Goal: Task Accomplishment & Management: Complete application form

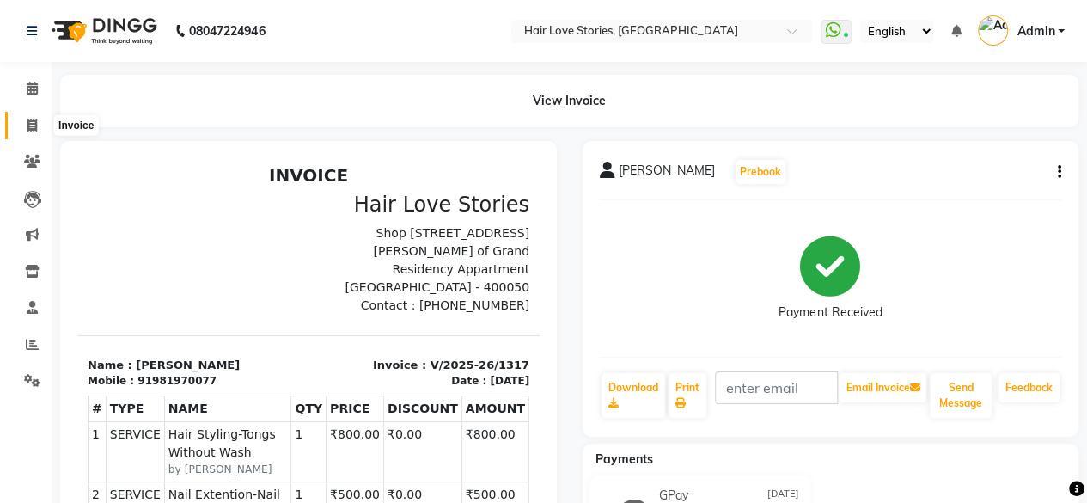
click at [40, 128] on span at bounding box center [32, 126] width 30 height 20
select select "3886"
select select "service"
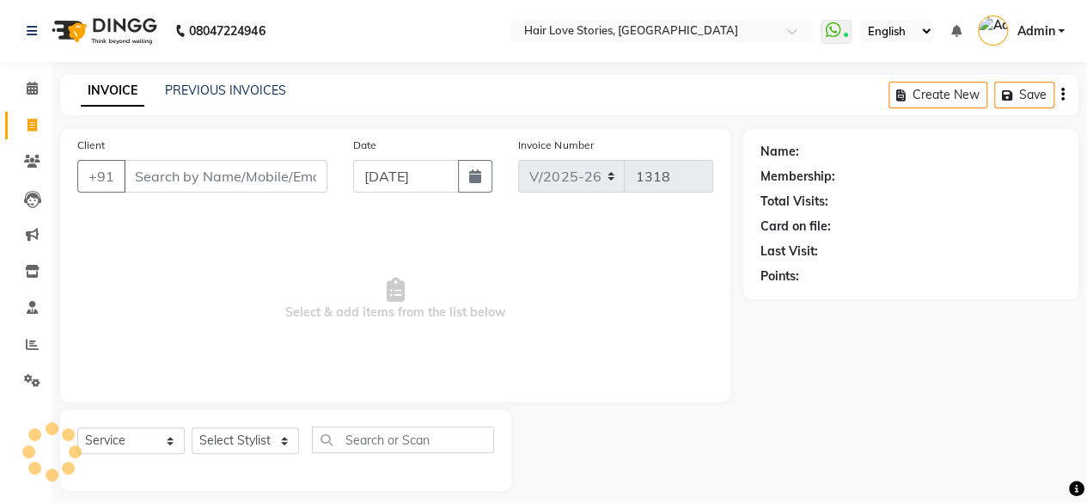
scroll to position [13, 0]
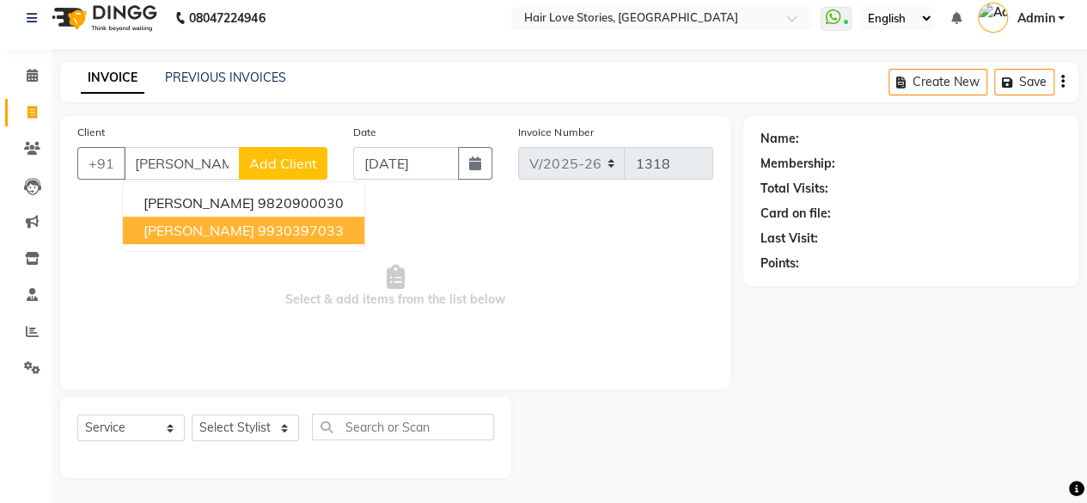
click at [196, 222] on span "[PERSON_NAME]" at bounding box center [198, 230] width 111 height 17
type input "9930397033"
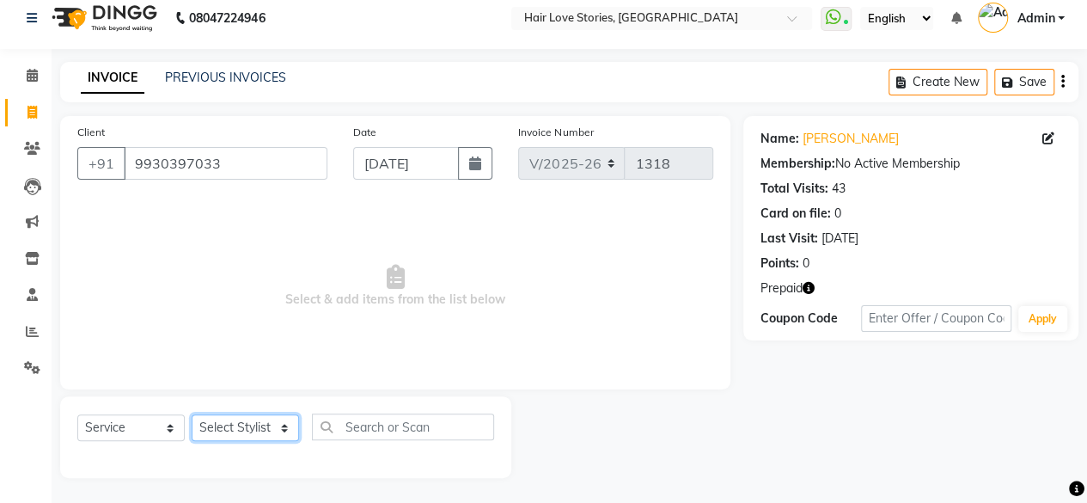
click at [237, 430] on select "Select Stylist [PERSON_NAME] FRONTDESK MANAGER [PERSON_NAME] [PERSON_NAME] [PER…" at bounding box center [245, 427] width 107 height 27
select select "19052"
click at [192, 414] on select "Select Stylist [PERSON_NAME] FRONTDESK MANAGER [PERSON_NAME] [PERSON_NAME] [PER…" at bounding box center [245, 427] width 107 height 27
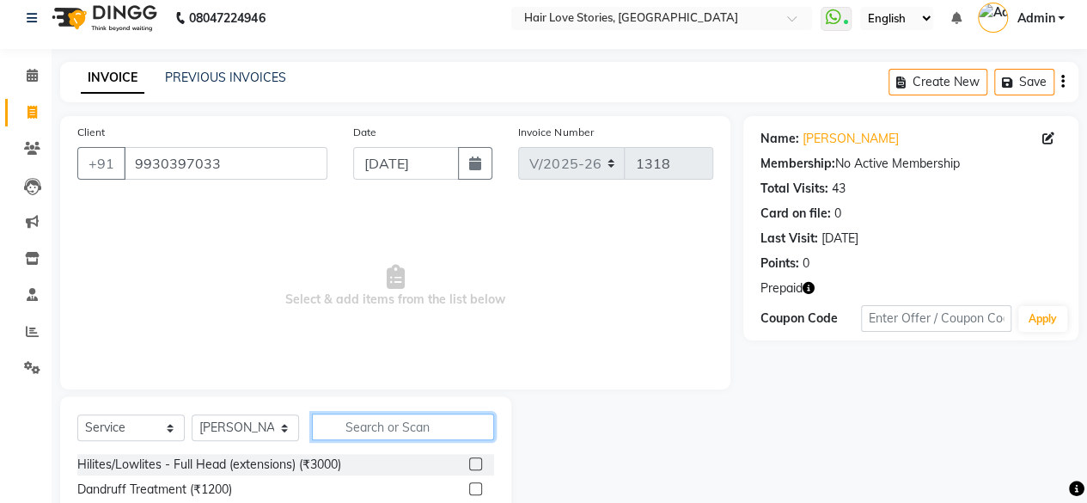
click at [359, 427] on input "text" at bounding box center [403, 426] width 182 height 27
type input "PEDI"
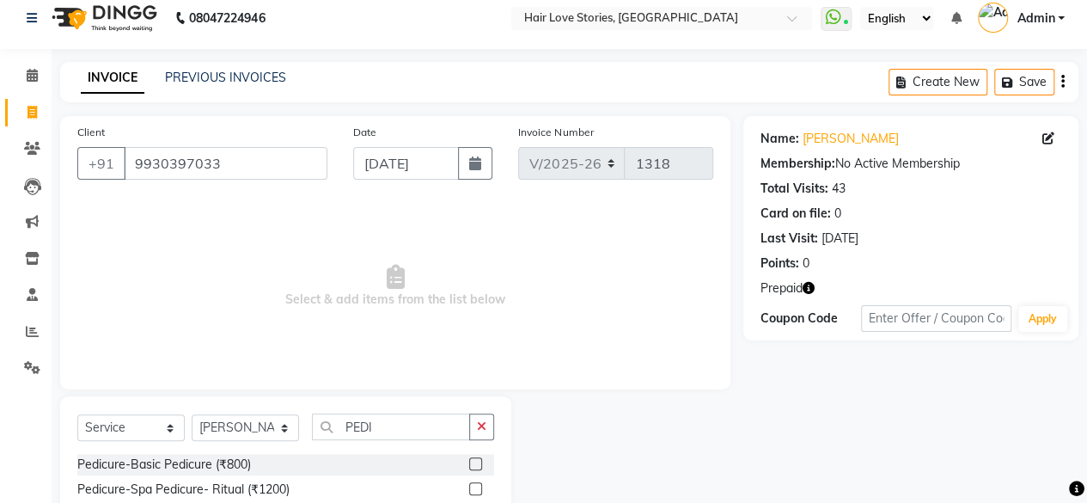
click at [473, 466] on label at bounding box center [475, 463] width 13 height 13
click at [473, 466] on input "checkbox" at bounding box center [474, 464] width 11 height 11
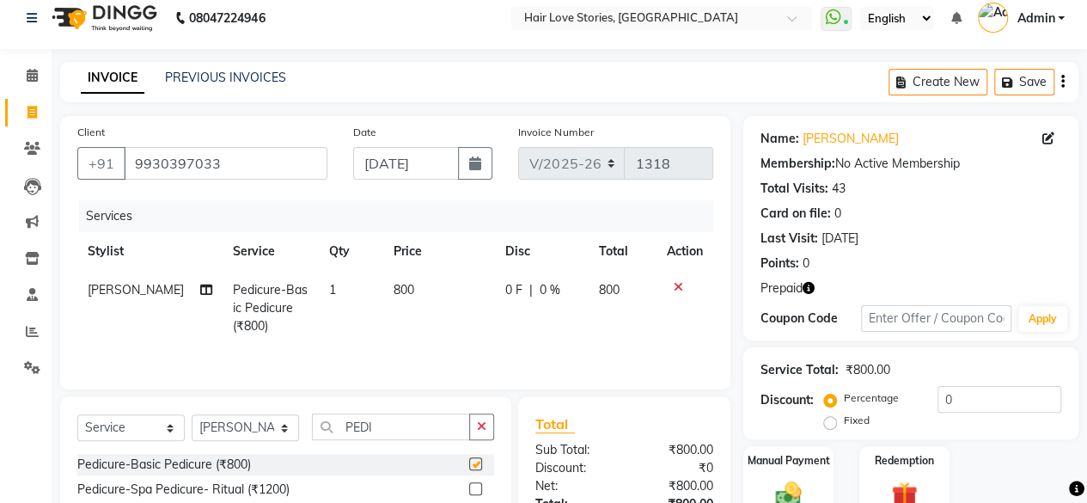
checkbox input "false"
click at [283, 433] on select "Select Stylist [PERSON_NAME] FRONTDESK MANAGER [PERSON_NAME] [PERSON_NAME] [PER…" at bounding box center [245, 427] width 107 height 27
select select "19054"
click at [192, 414] on select "Select Stylist [PERSON_NAME] FRONTDESK MANAGER [PERSON_NAME] [PERSON_NAME] [PER…" at bounding box center [245, 427] width 107 height 27
click at [478, 420] on icon "button" at bounding box center [481, 426] width 9 height 12
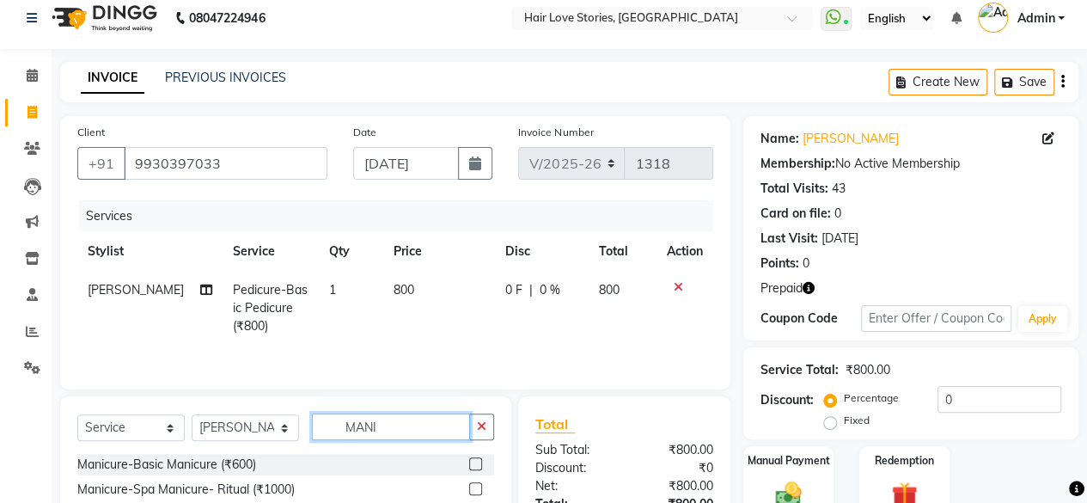
type input "MANI"
click at [472, 461] on label at bounding box center [475, 463] width 13 height 13
click at [472, 461] on input "checkbox" at bounding box center [474, 464] width 11 height 11
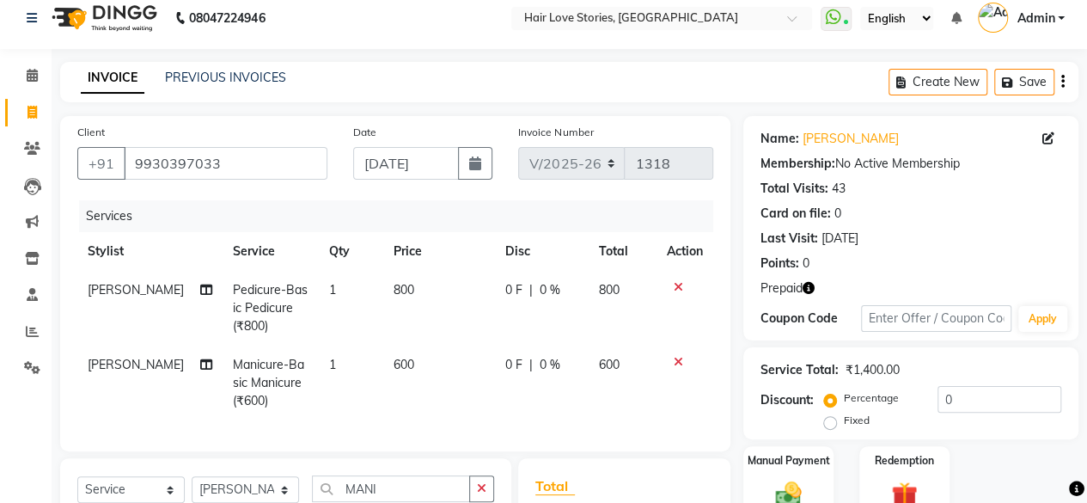
checkbox input "false"
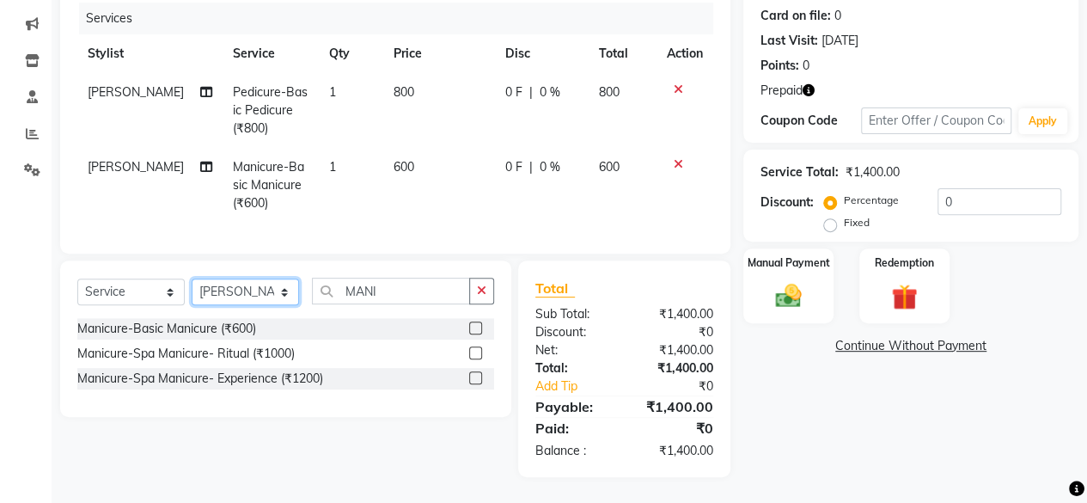
click at [283, 298] on select "Select Stylist [PERSON_NAME] FRONTDESK MANAGER [PERSON_NAME] [PERSON_NAME] [PER…" at bounding box center [245, 291] width 107 height 27
select select "19052"
click at [192, 279] on select "Select Stylist [PERSON_NAME] FRONTDESK MANAGER [PERSON_NAME] [PERSON_NAME] [PER…" at bounding box center [245, 291] width 107 height 27
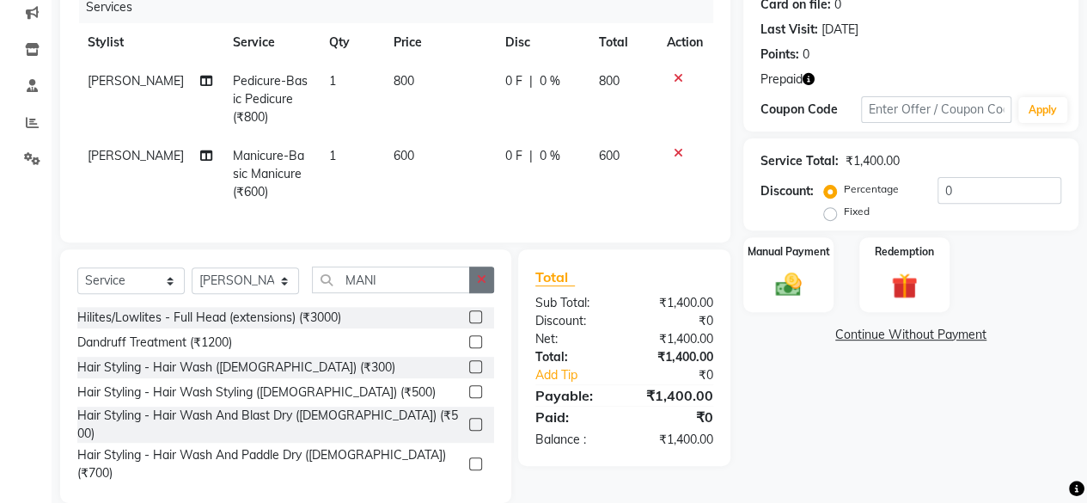
click at [475, 293] on button "button" at bounding box center [481, 279] width 25 height 27
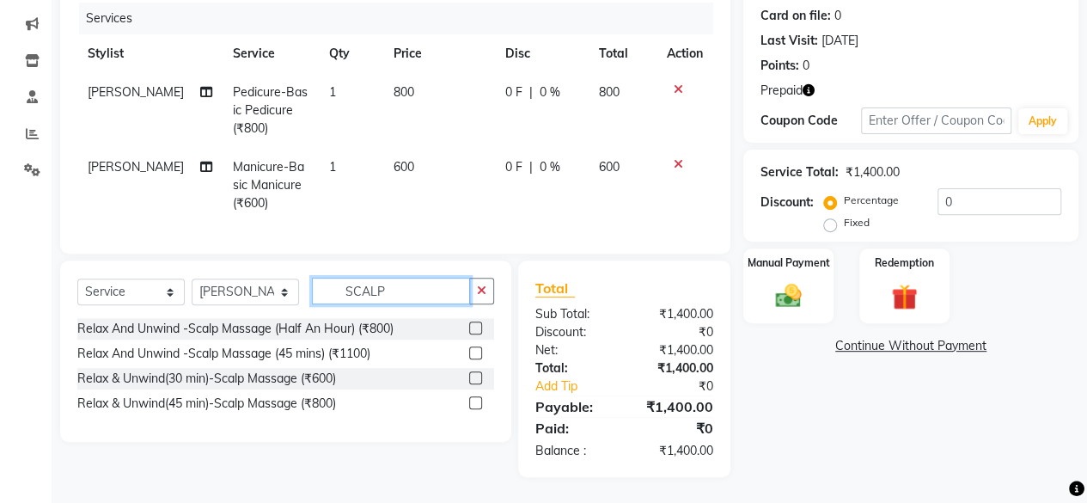
type input "SCALP"
click at [472, 326] on label at bounding box center [475, 327] width 13 height 13
click at [472, 326] on input "checkbox" at bounding box center [474, 328] width 11 height 11
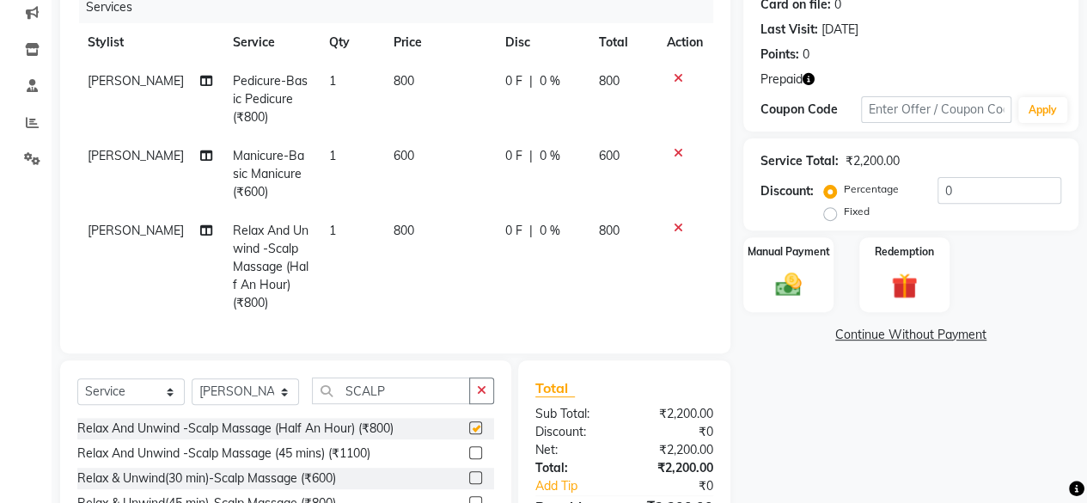
checkbox input "false"
click at [395, 161] on span "600" at bounding box center [403, 155] width 21 height 15
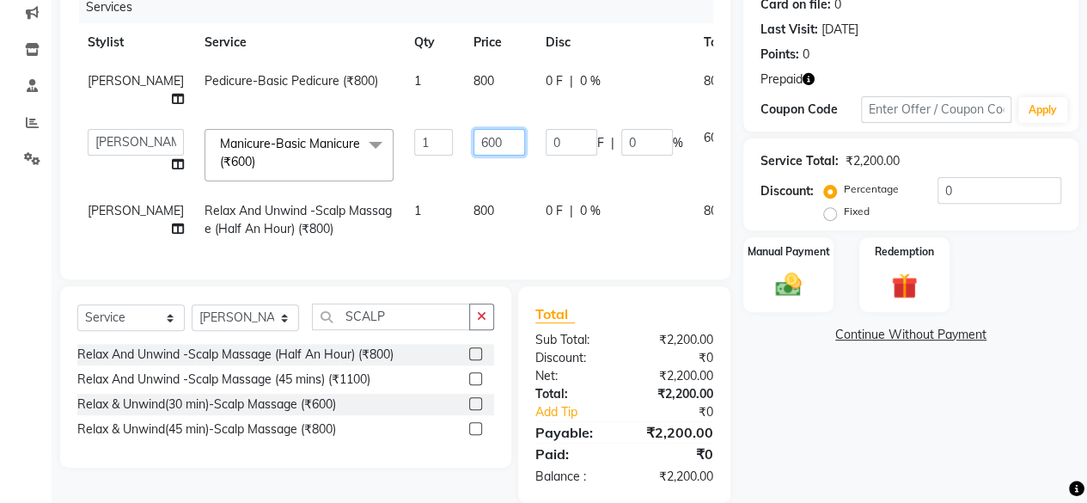
click at [473, 155] on input "600" at bounding box center [499, 142] width 52 height 27
type input "700"
click at [463, 97] on td "800" at bounding box center [499, 90] width 72 height 57
select select "19052"
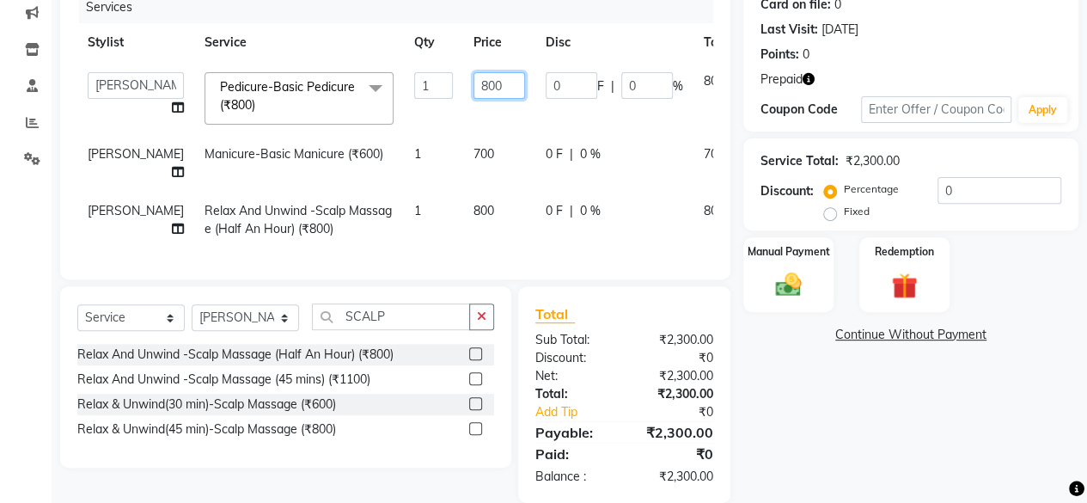
click at [473, 88] on input "800" at bounding box center [499, 85] width 52 height 27
type input "900"
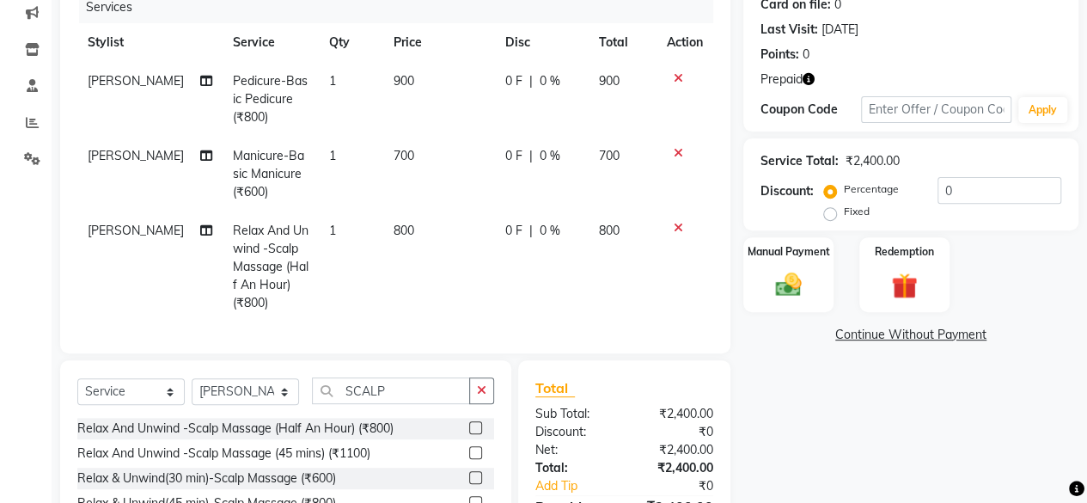
click at [974, 399] on div "Name: [PERSON_NAME] Membership: No Active Membership Total Visits: 43 Card on f…" at bounding box center [917, 241] width 348 height 669
click at [904, 293] on img at bounding box center [904, 286] width 44 height 34
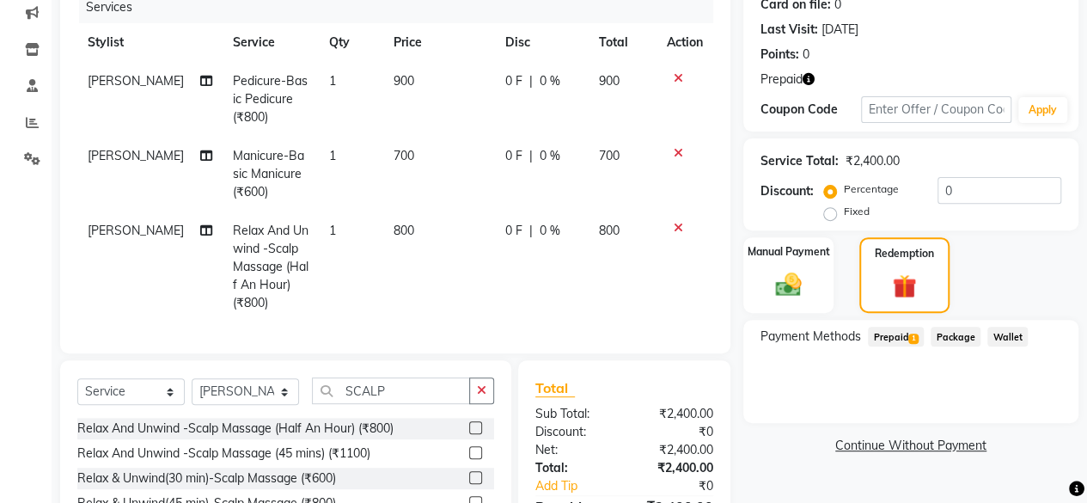
click at [895, 338] on span "Prepaid 1" at bounding box center [896, 336] width 56 height 20
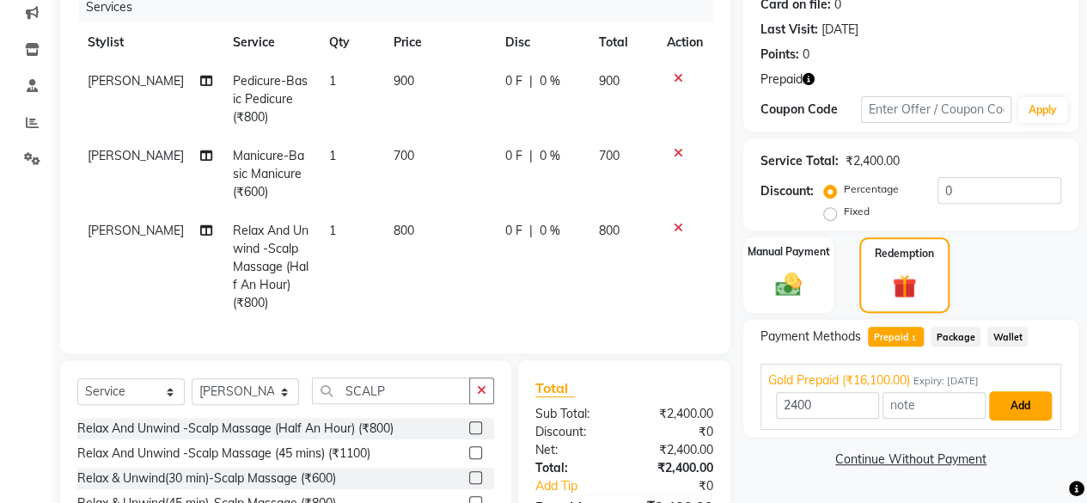
click at [1010, 396] on button "Add" at bounding box center [1020, 405] width 63 height 29
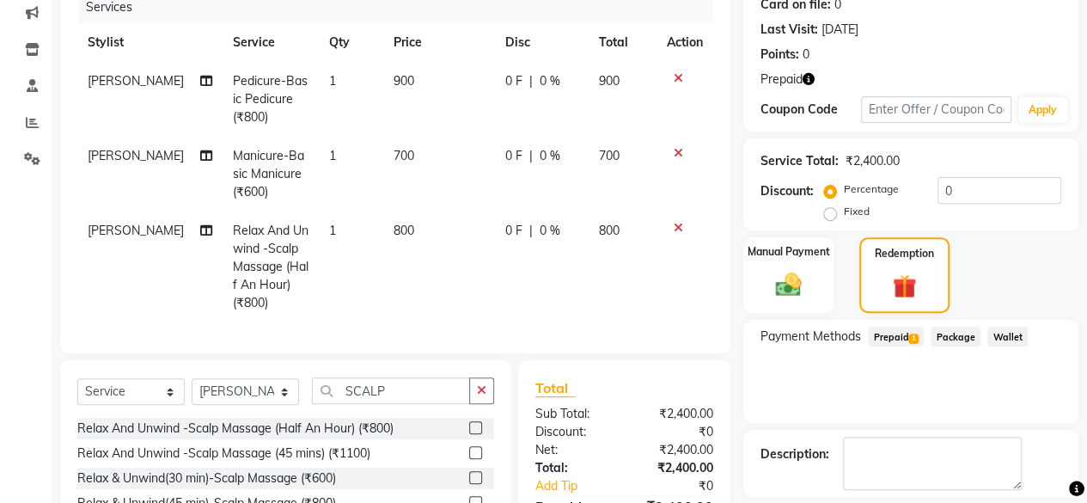
scroll to position [369, 0]
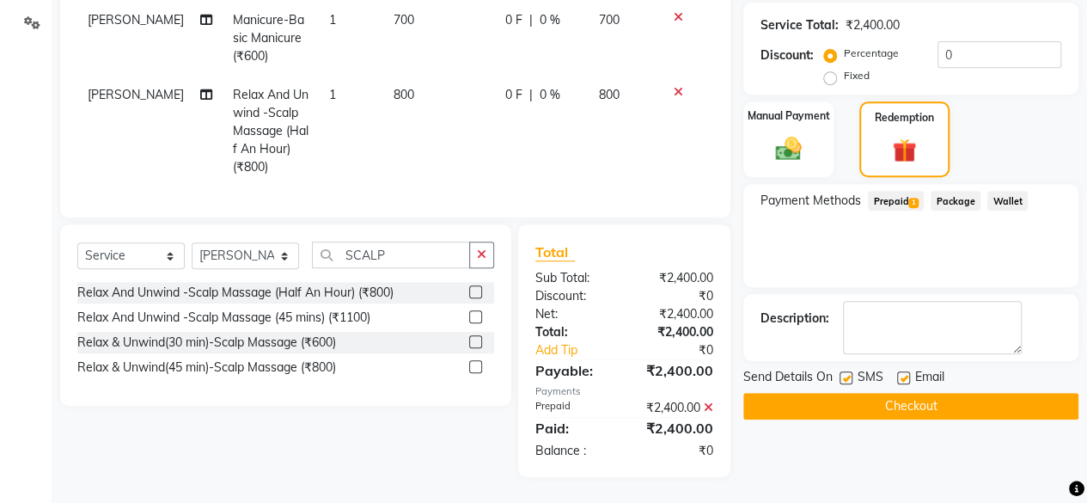
click at [845, 371] on label at bounding box center [845, 377] width 13 height 13
click at [845, 373] on input "checkbox" at bounding box center [844, 378] width 11 height 11
checkbox input "false"
click at [848, 393] on button "Checkout" at bounding box center [910, 406] width 335 height 27
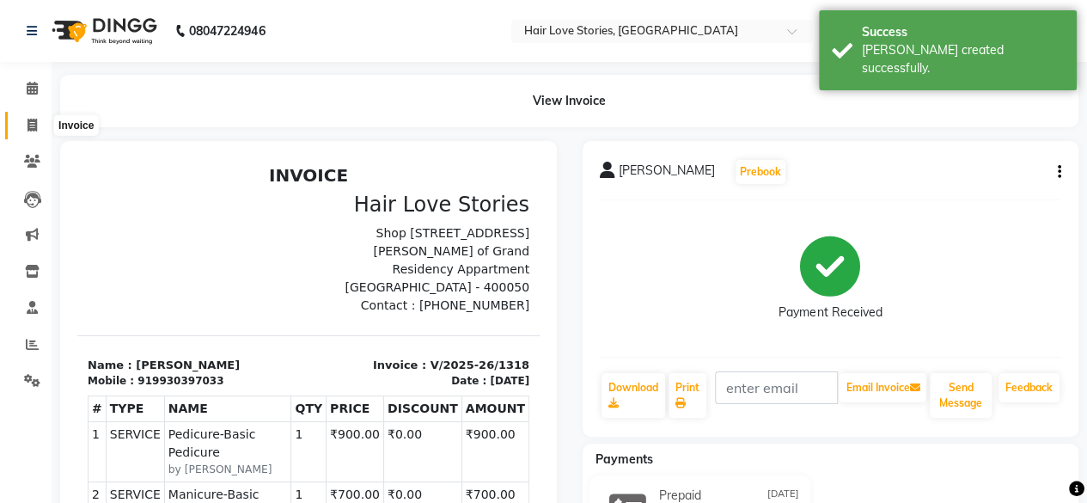
click at [28, 126] on icon at bounding box center [31, 125] width 9 height 13
select select "3886"
select select "service"
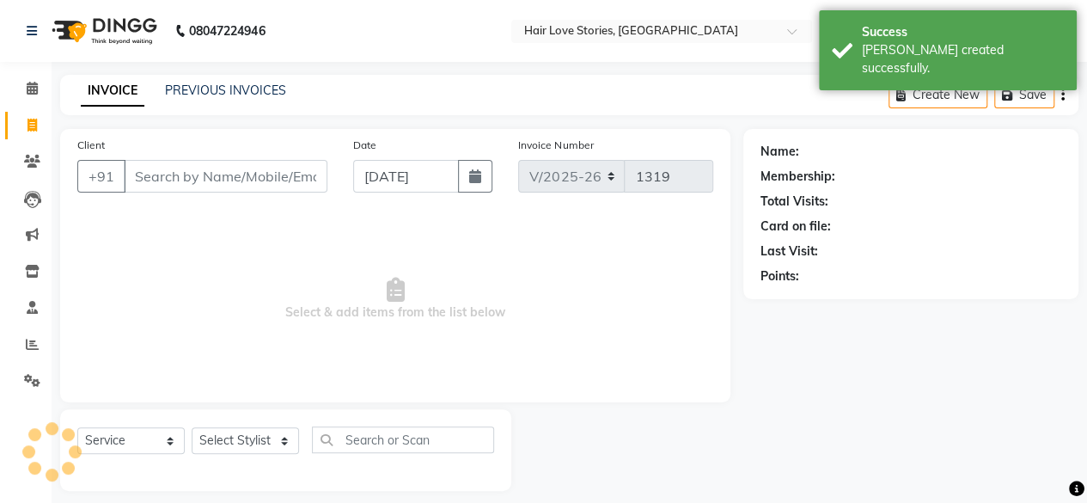
scroll to position [13, 0]
